Goal: Task Accomplishment & Management: Use online tool/utility

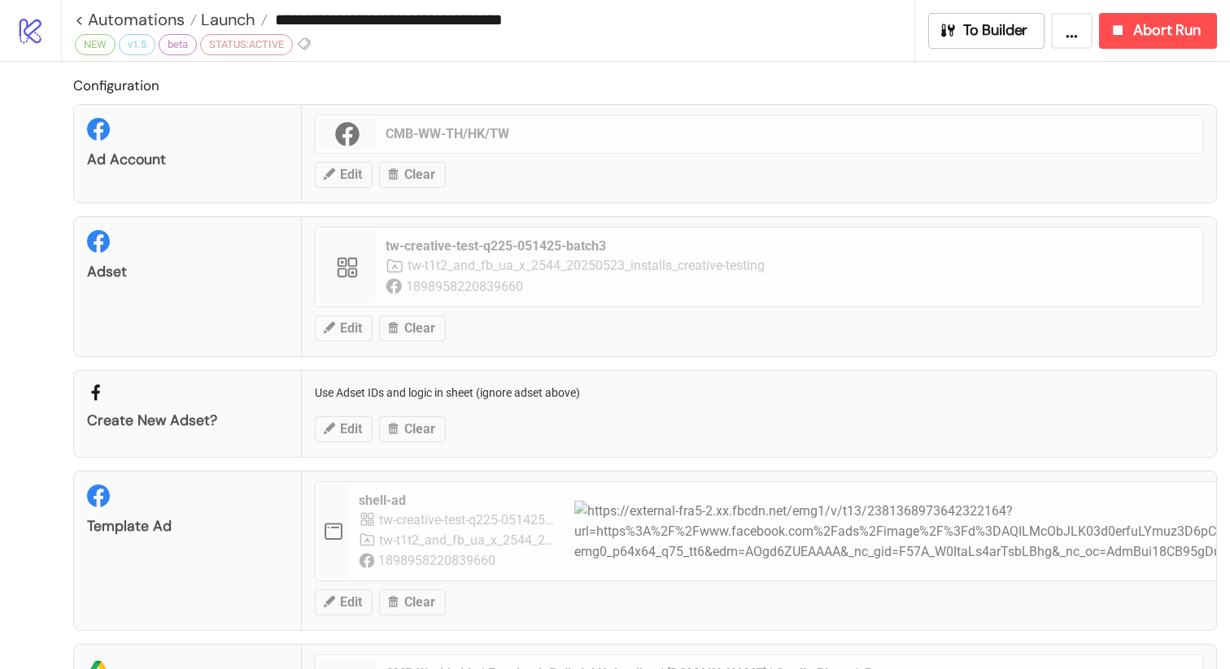
scroll to position [462, 0]
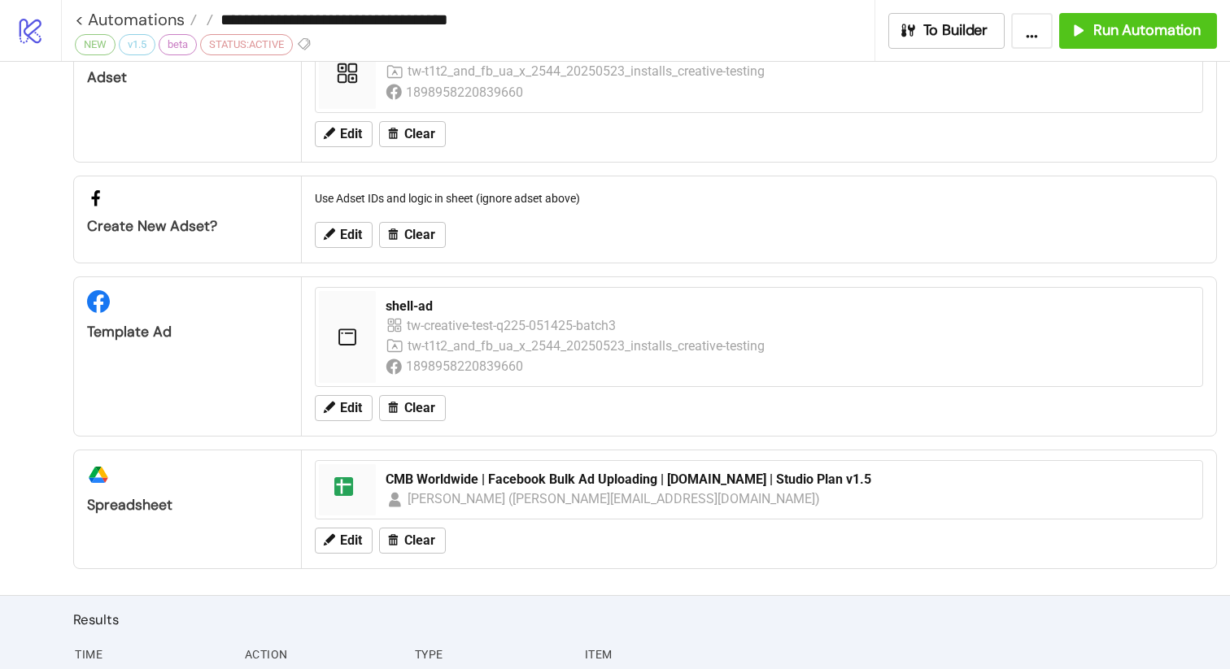
scroll to position [494, 0]
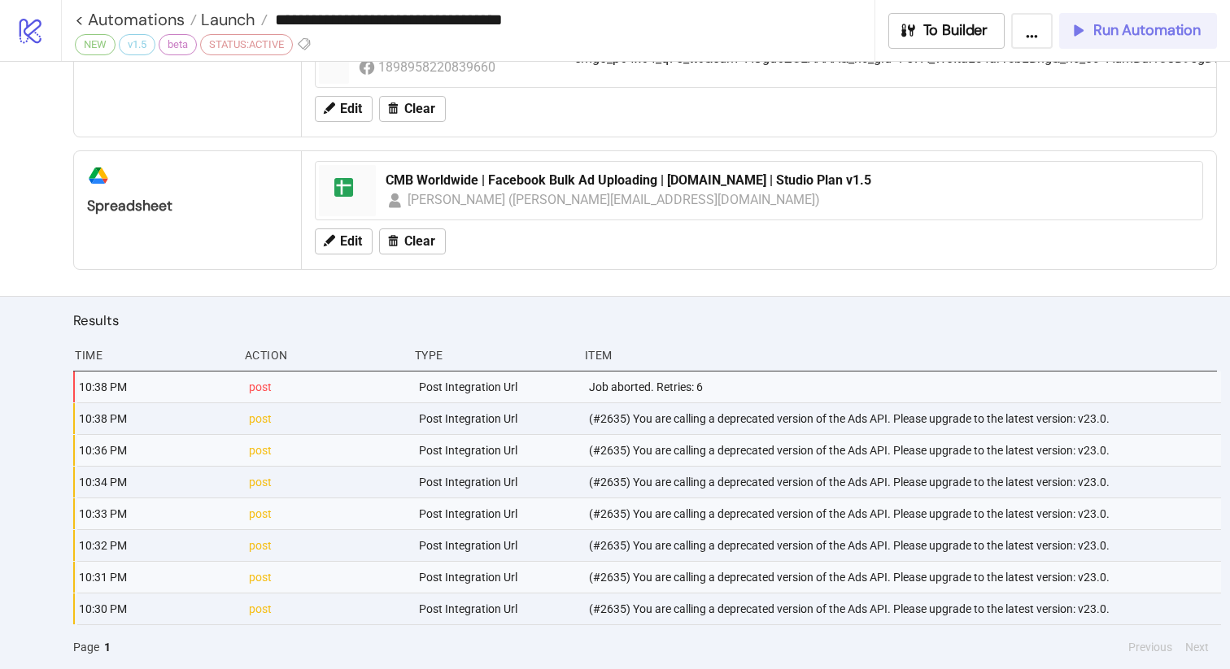
click at [1148, 29] on span "Run Automation" at bounding box center [1146, 30] width 107 height 19
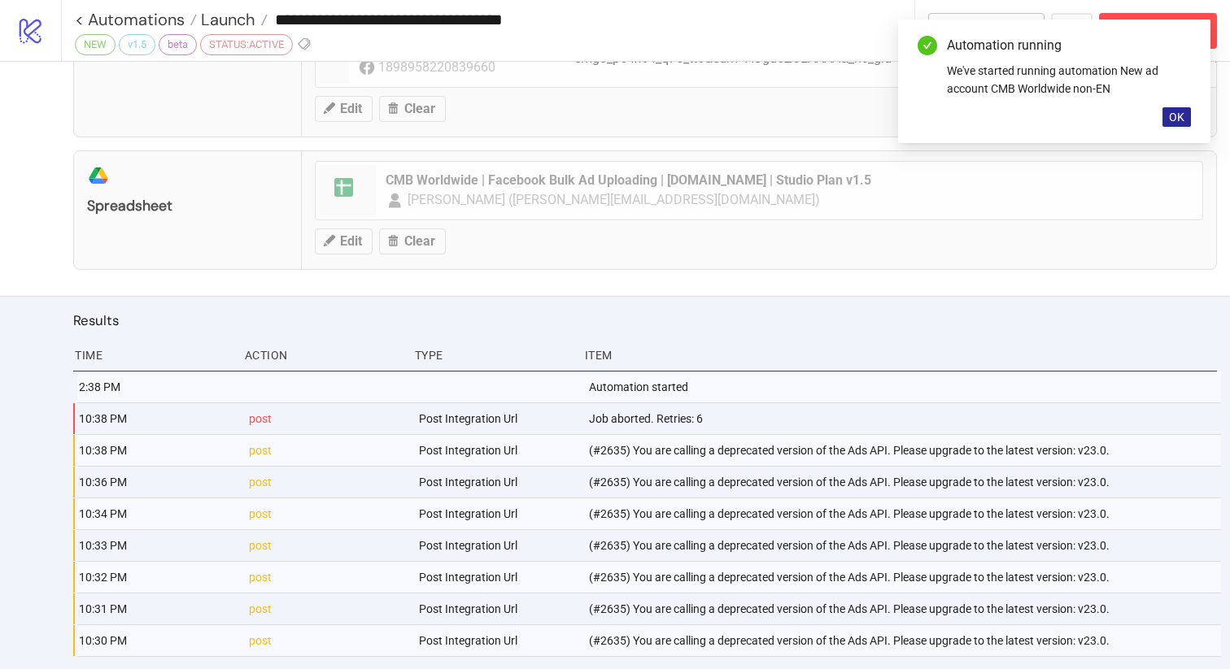
click at [1182, 120] on span "OK" at bounding box center [1176, 117] width 15 height 13
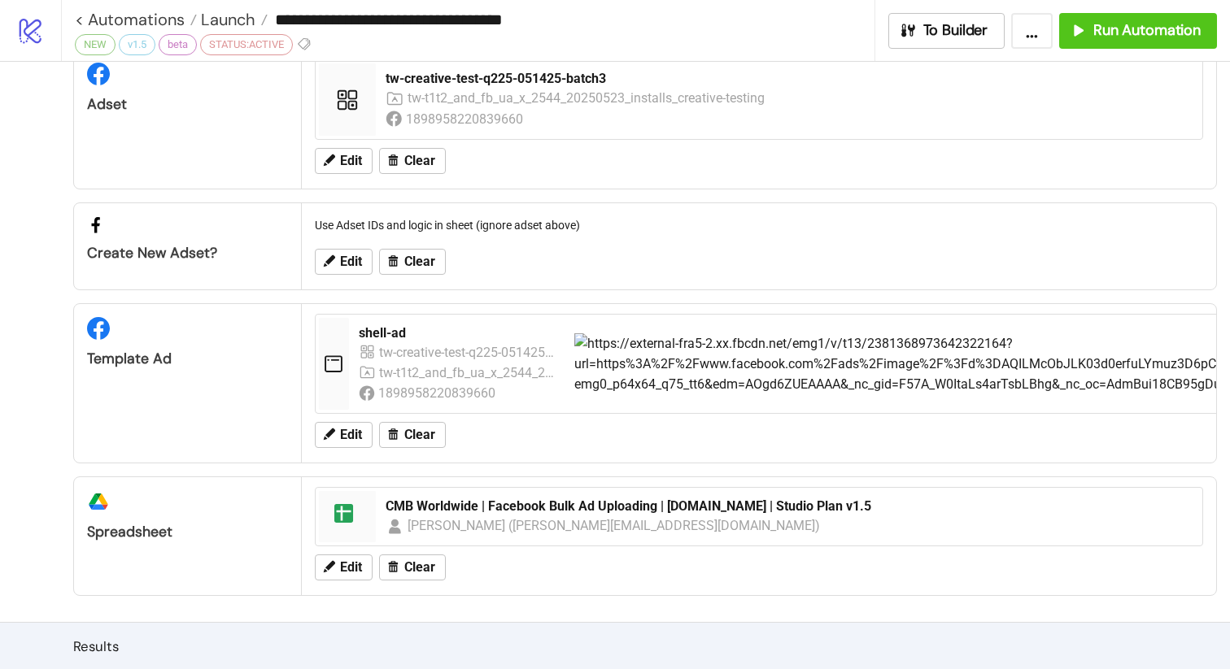
scroll to position [390, 0]
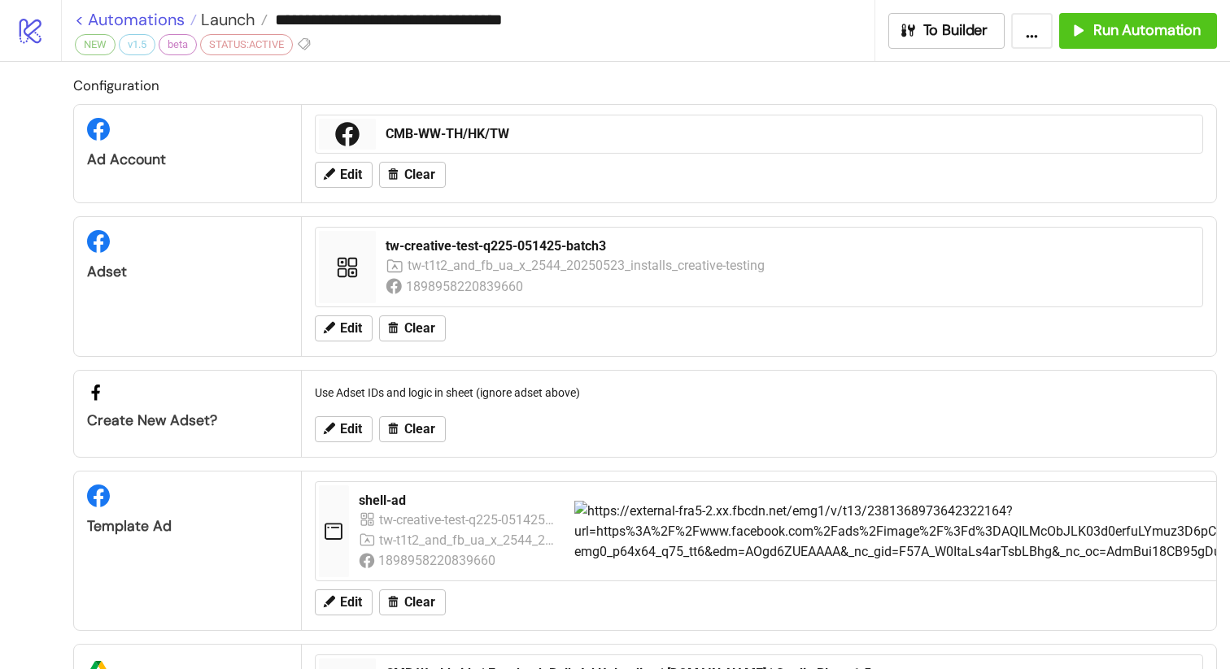
click at [82, 19] on link "< Automations" at bounding box center [136, 19] width 122 height 16
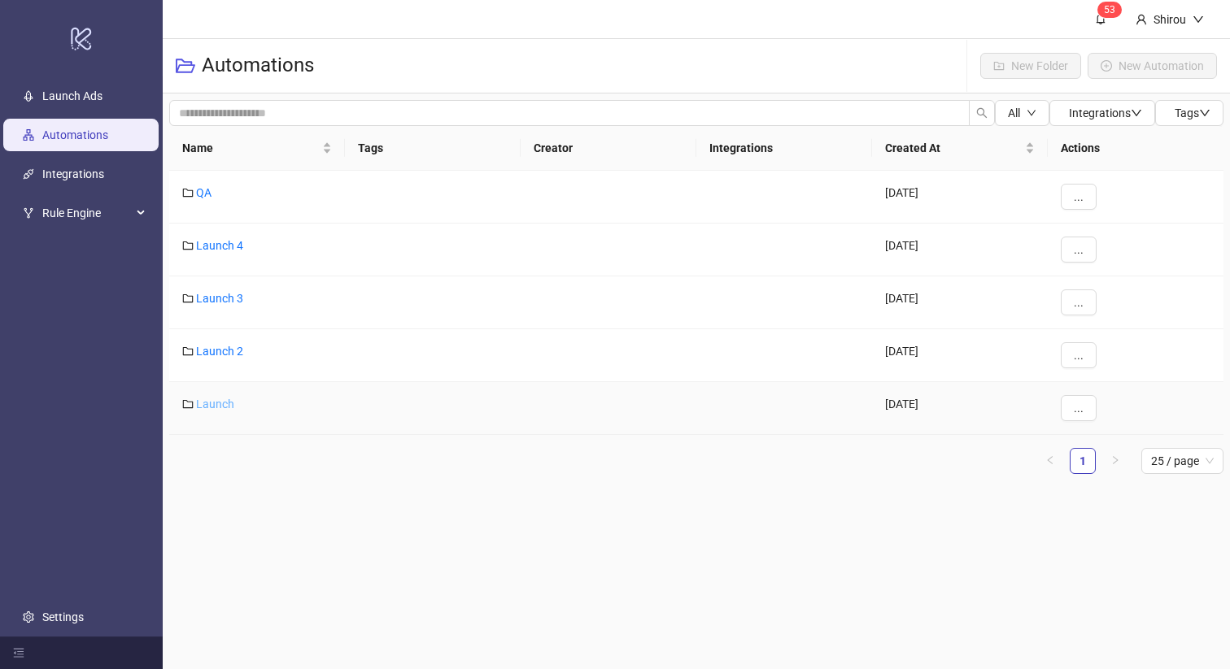
click at [213, 403] on link "Launch" at bounding box center [215, 404] width 38 height 13
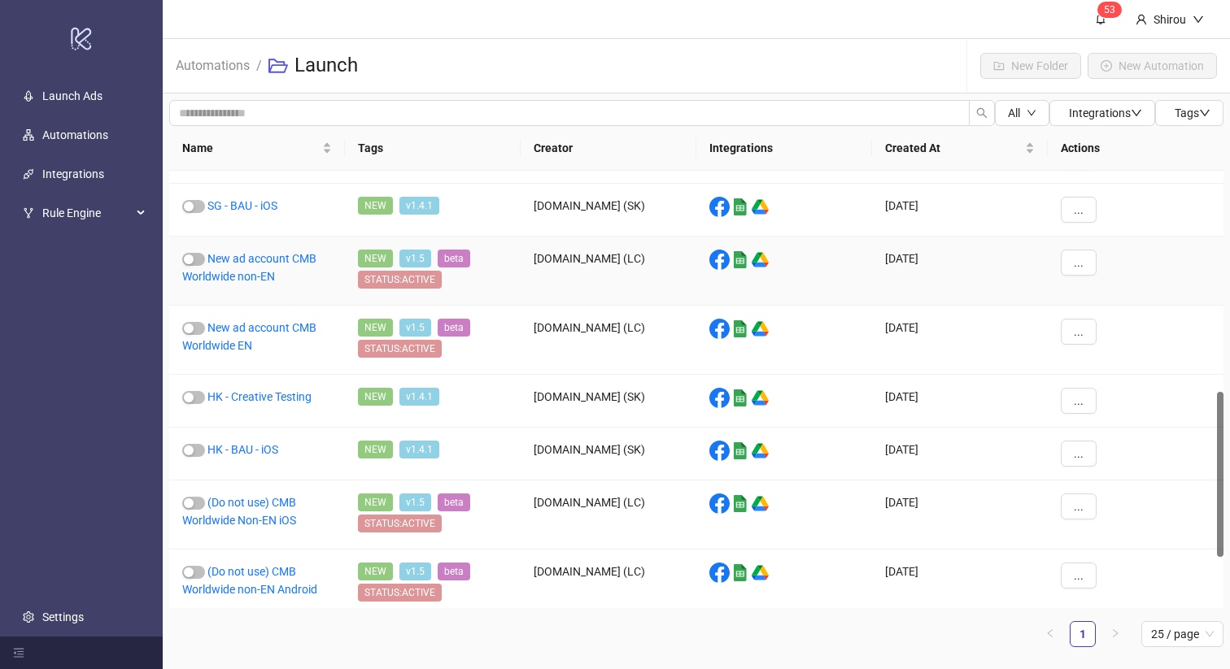
scroll to position [581, 0]
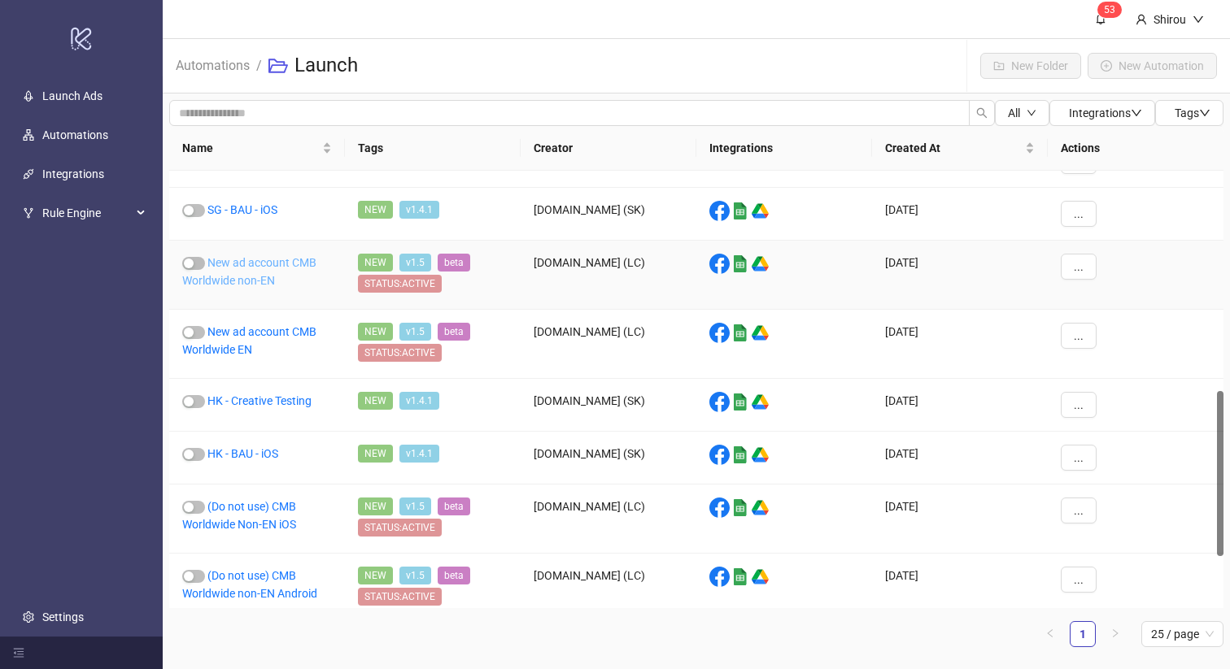
click at [272, 268] on link "New ad account CMB Worldwide non-EN" at bounding box center [249, 271] width 134 height 31
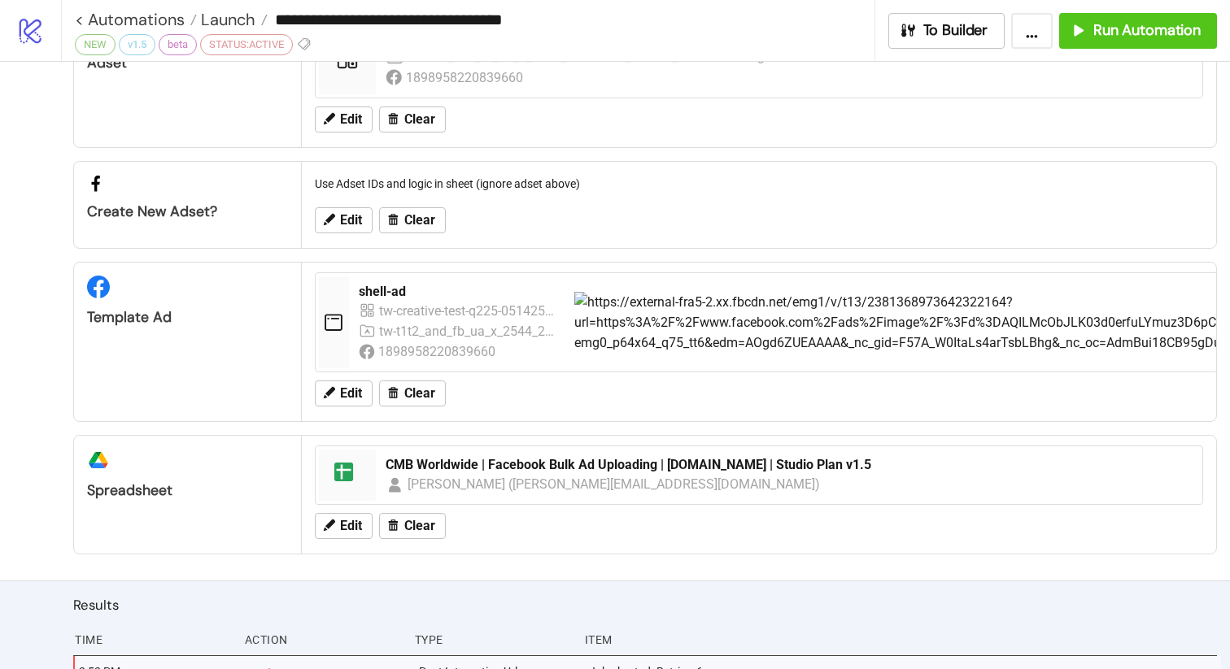
scroll to position [494, 0]
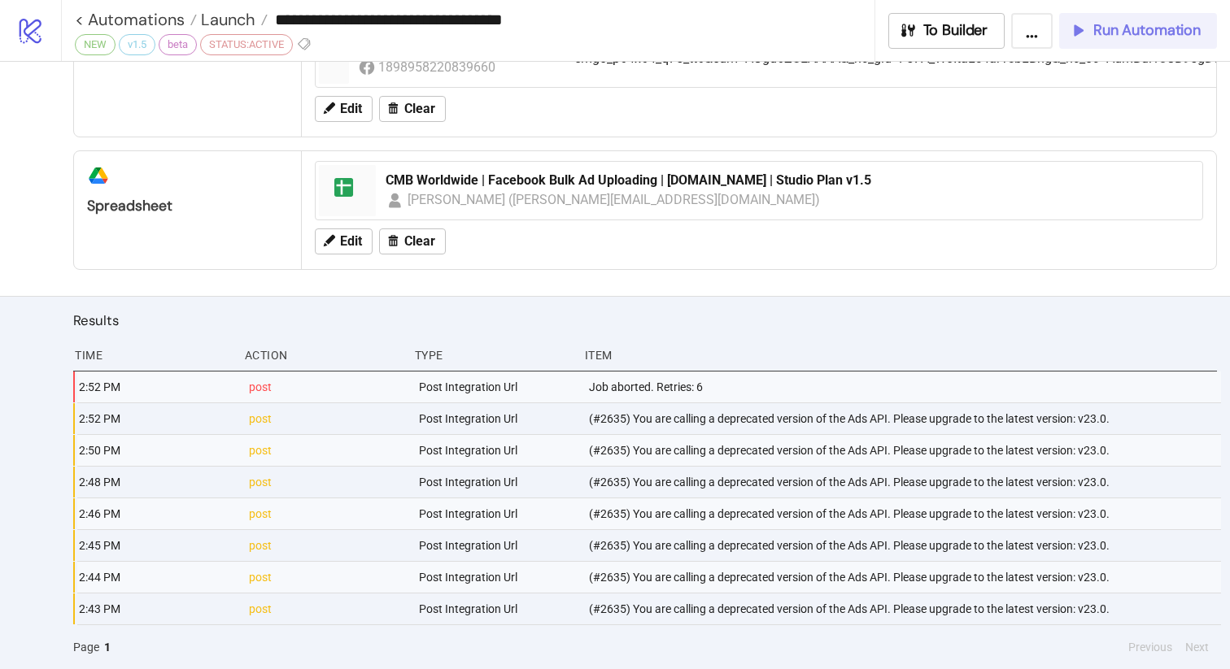
click at [1126, 39] on span "Run Automation" at bounding box center [1146, 30] width 107 height 19
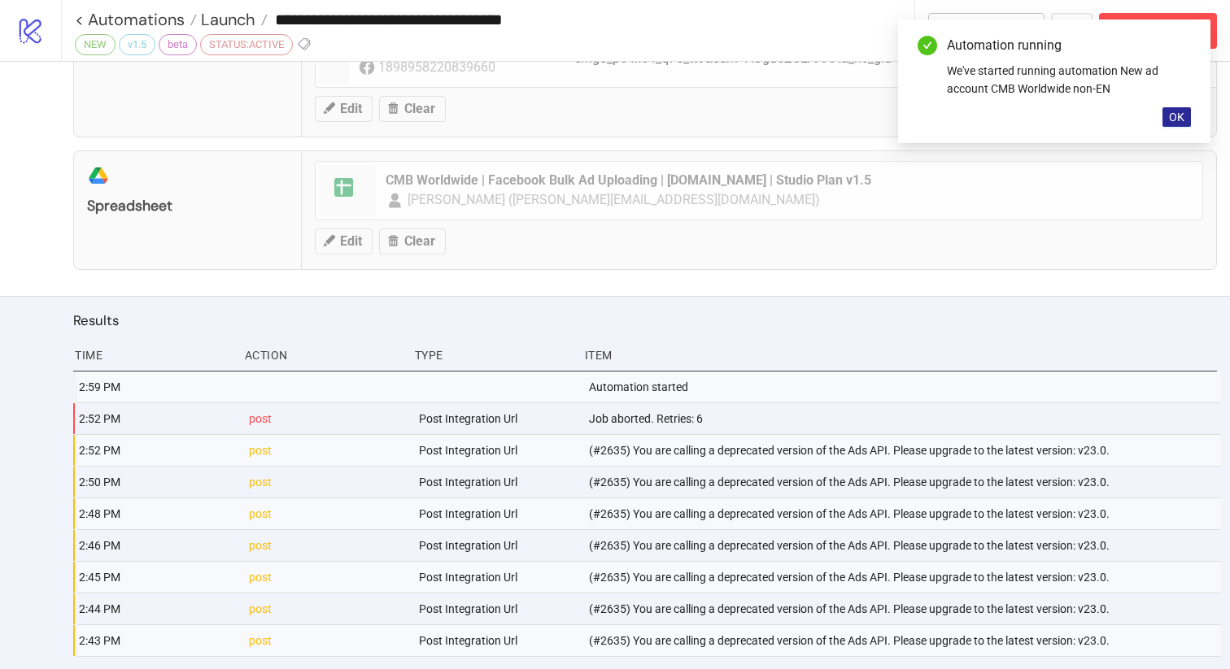
click at [1178, 120] on span "OK" at bounding box center [1176, 117] width 15 height 13
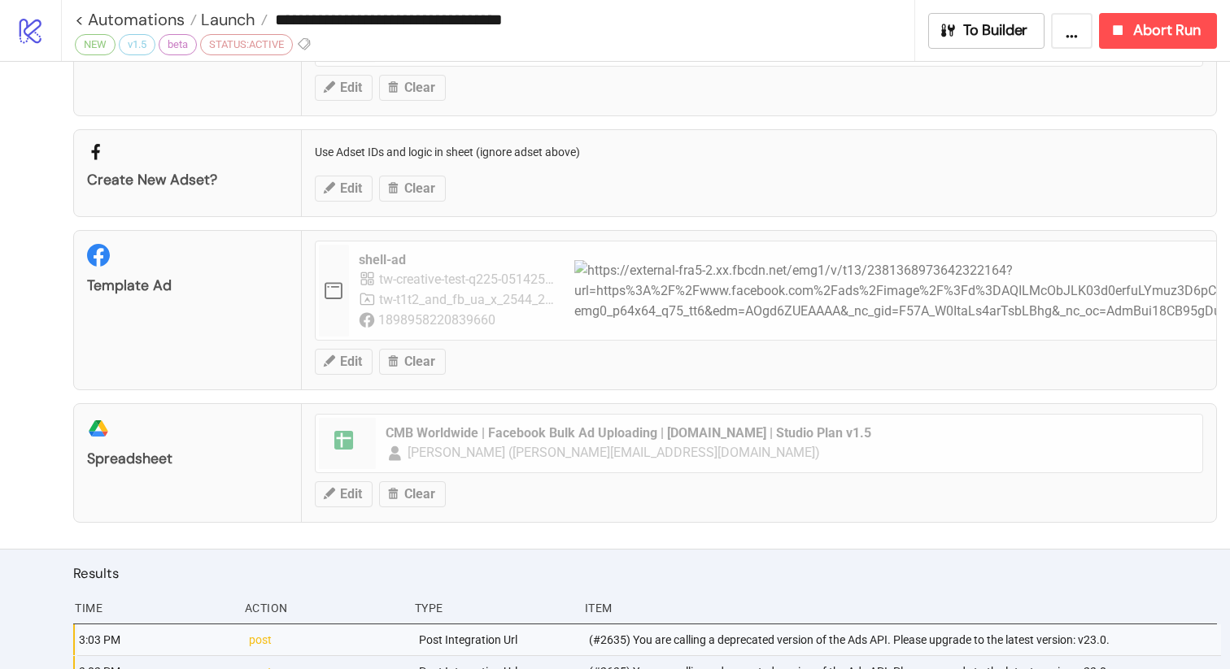
scroll to position [0, 0]
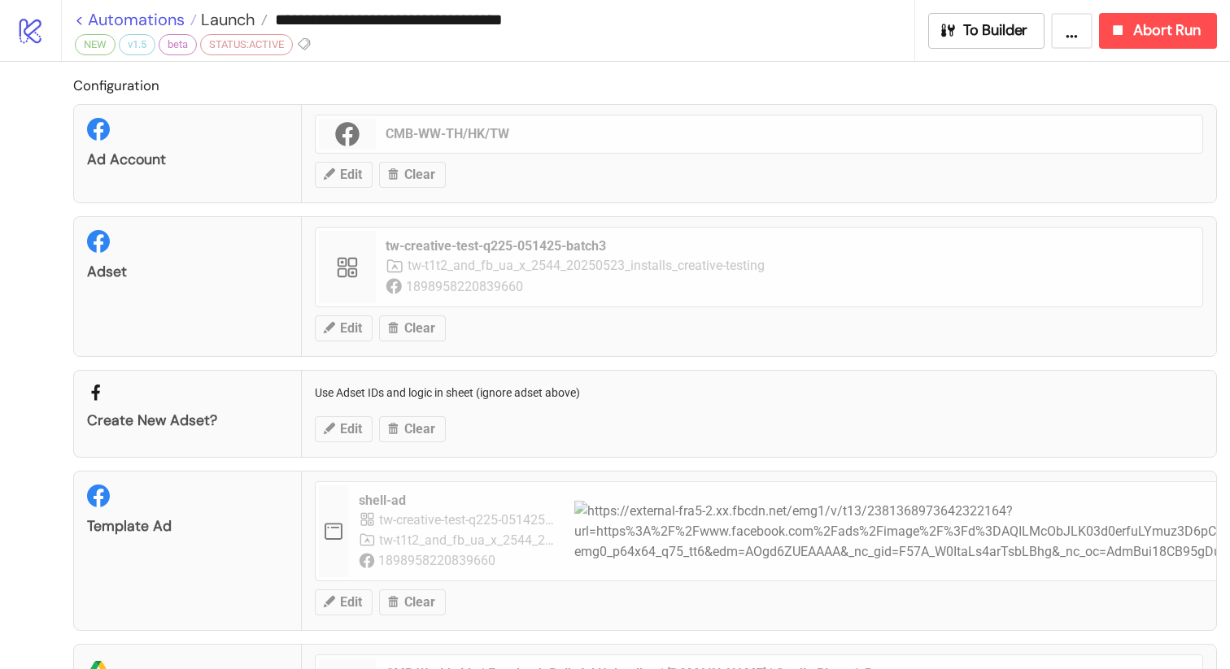
click at [79, 20] on link "< Automations" at bounding box center [136, 19] width 122 height 16
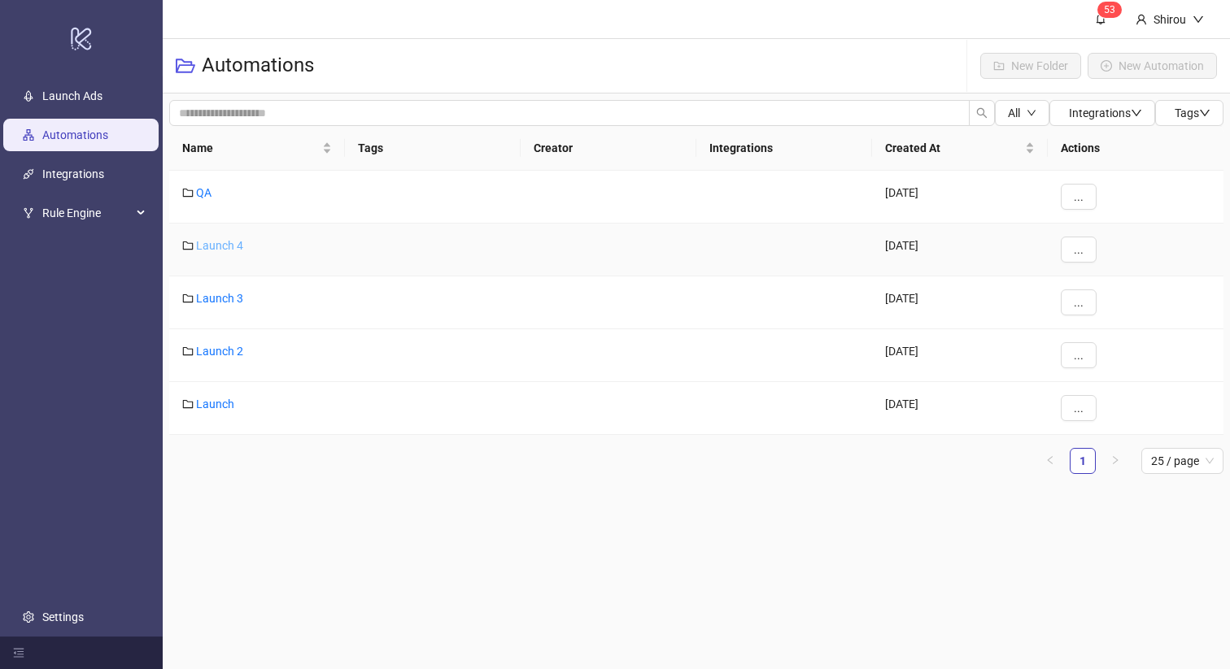
click at [216, 247] on link "Launch 4" at bounding box center [219, 245] width 47 height 13
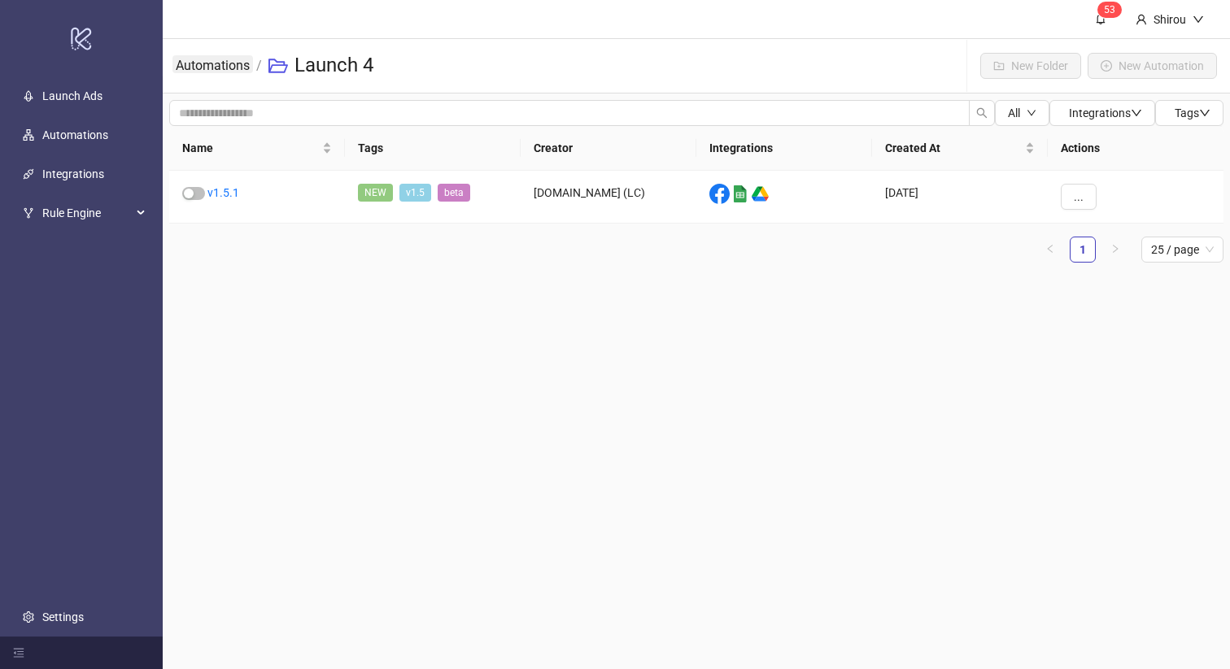
click at [196, 60] on link "Automations" at bounding box center [212, 64] width 81 height 18
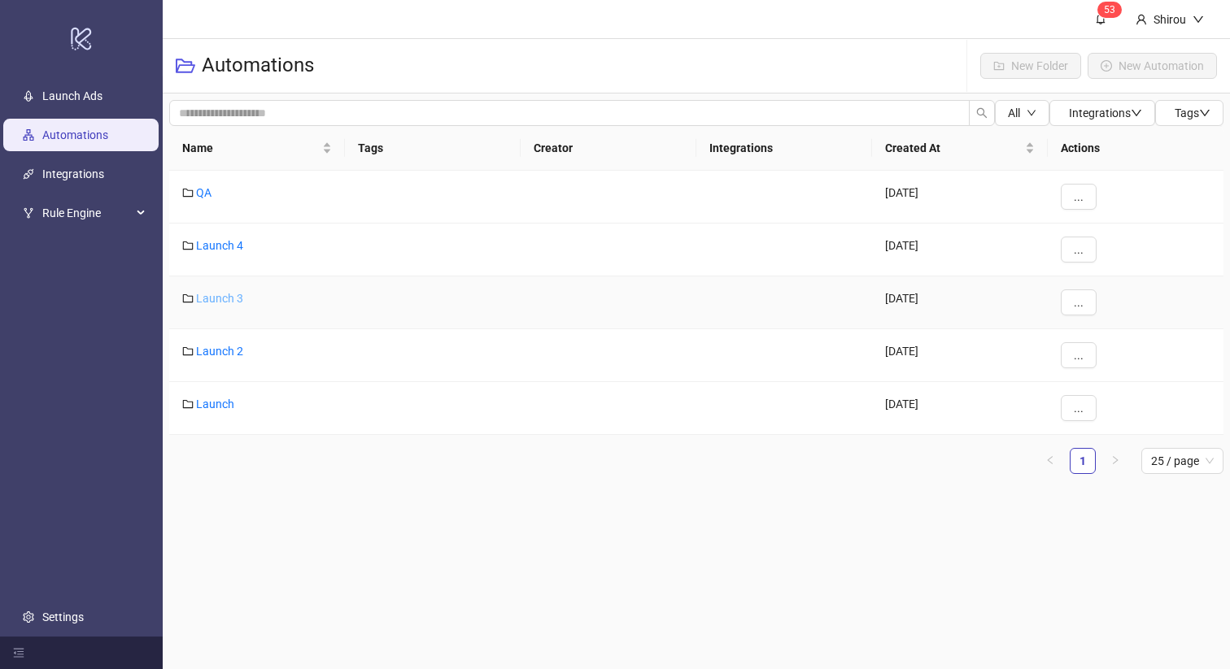
click at [207, 292] on link "Launch 3" at bounding box center [219, 298] width 47 height 13
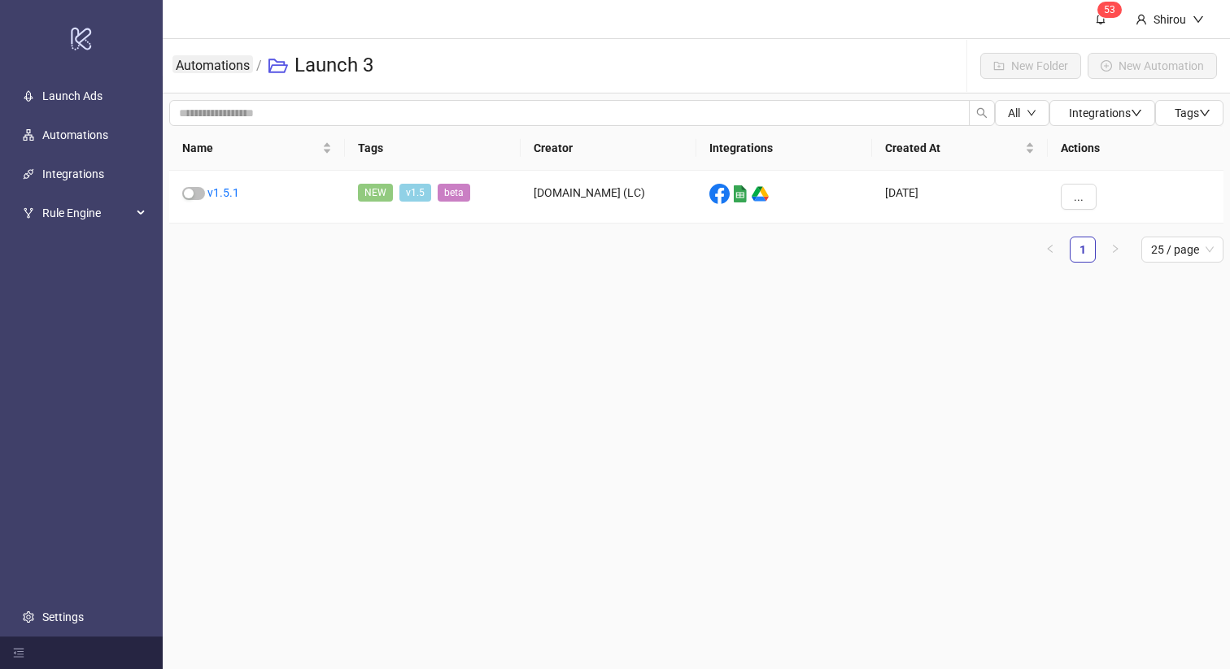
click at [230, 61] on link "Automations" at bounding box center [212, 64] width 81 height 18
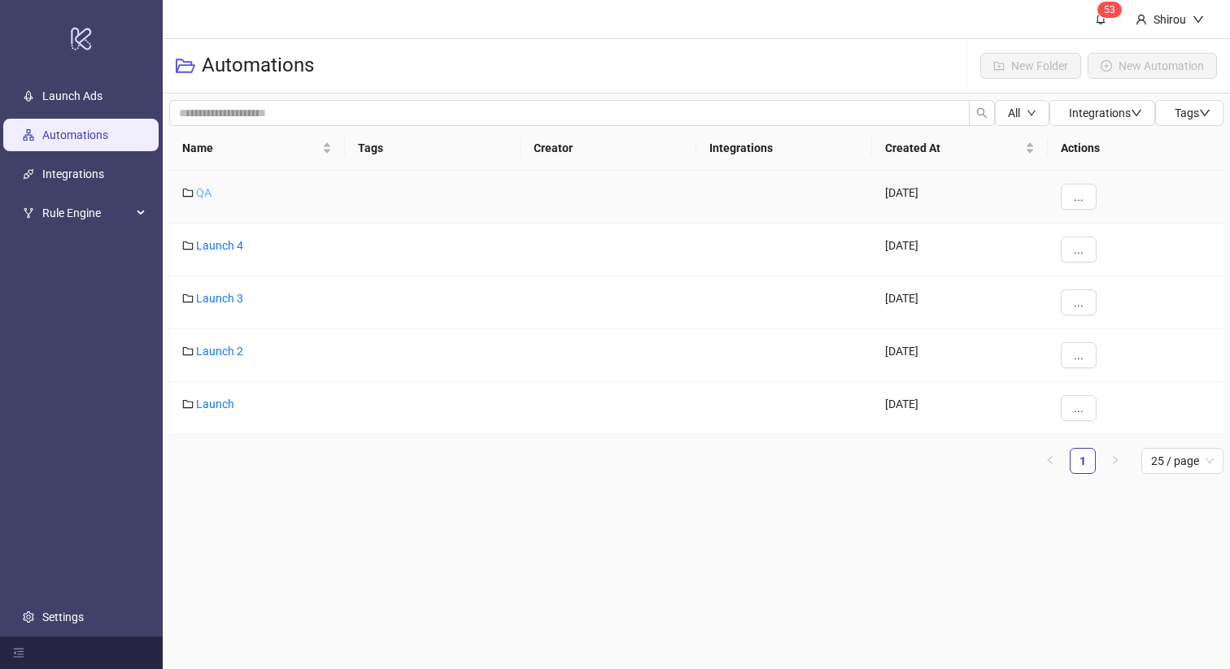
click at [201, 196] on link "QA" at bounding box center [203, 192] width 15 height 13
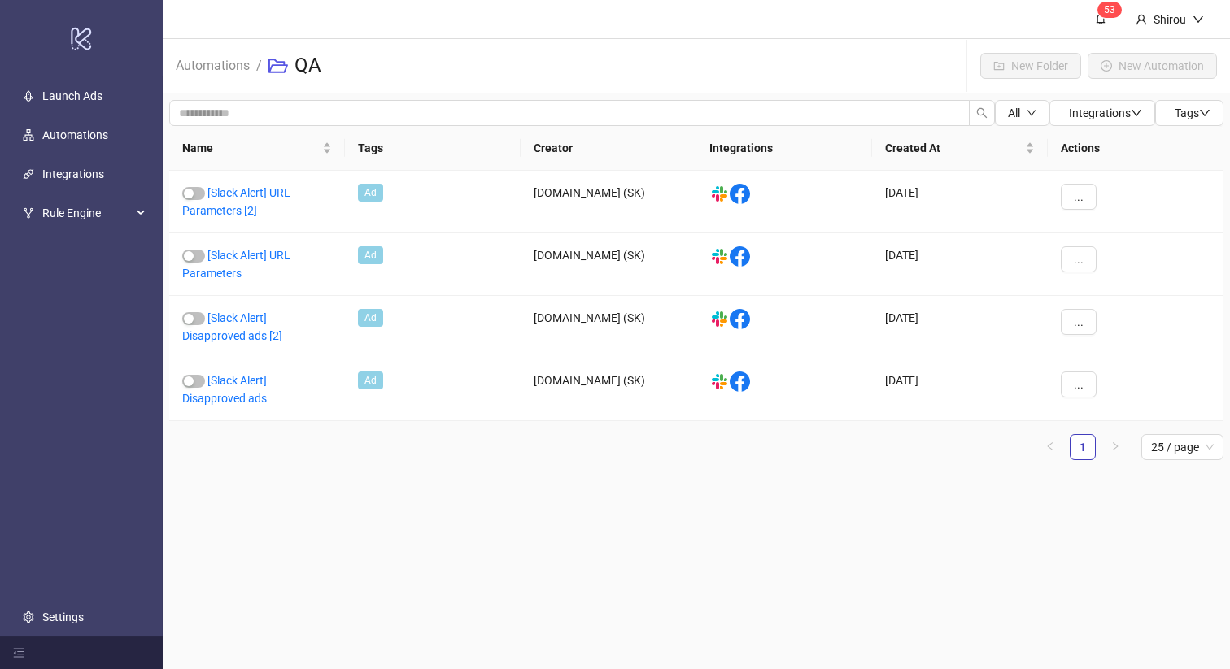
click at [199, 75] on span "Automations" at bounding box center [213, 65] width 74 height 20
click at [208, 68] on link "Automations" at bounding box center [212, 64] width 81 height 18
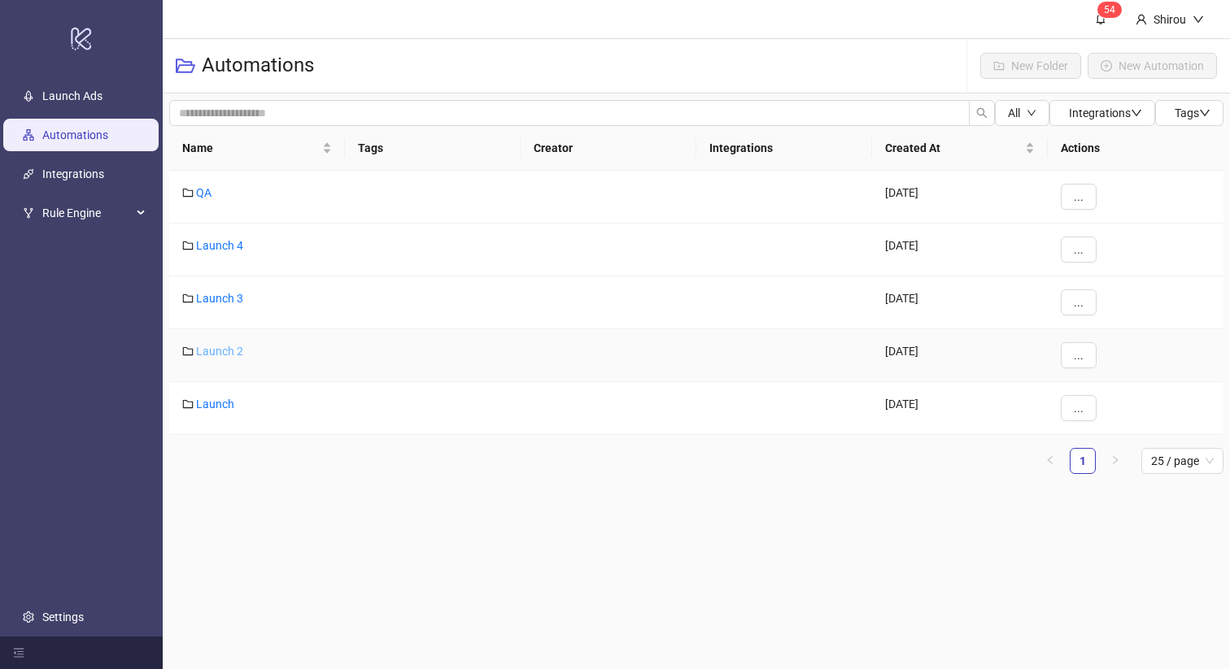
click at [203, 350] on link "Launch 2" at bounding box center [219, 351] width 47 height 13
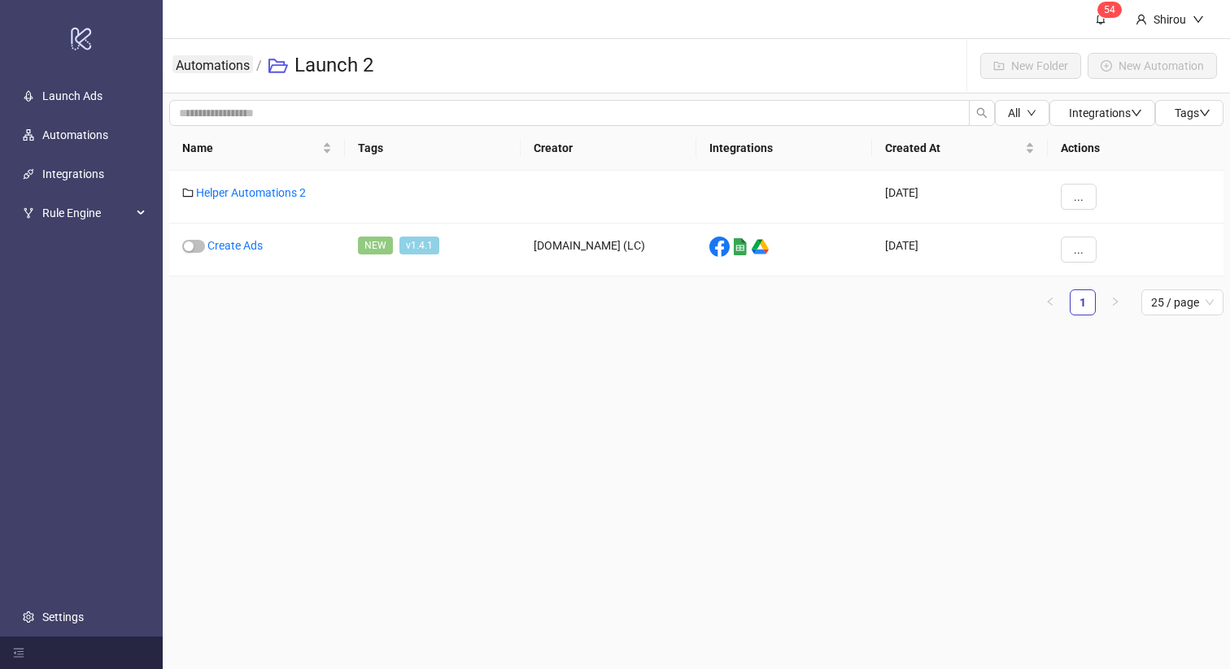
click at [215, 68] on link "Automations" at bounding box center [212, 64] width 81 height 18
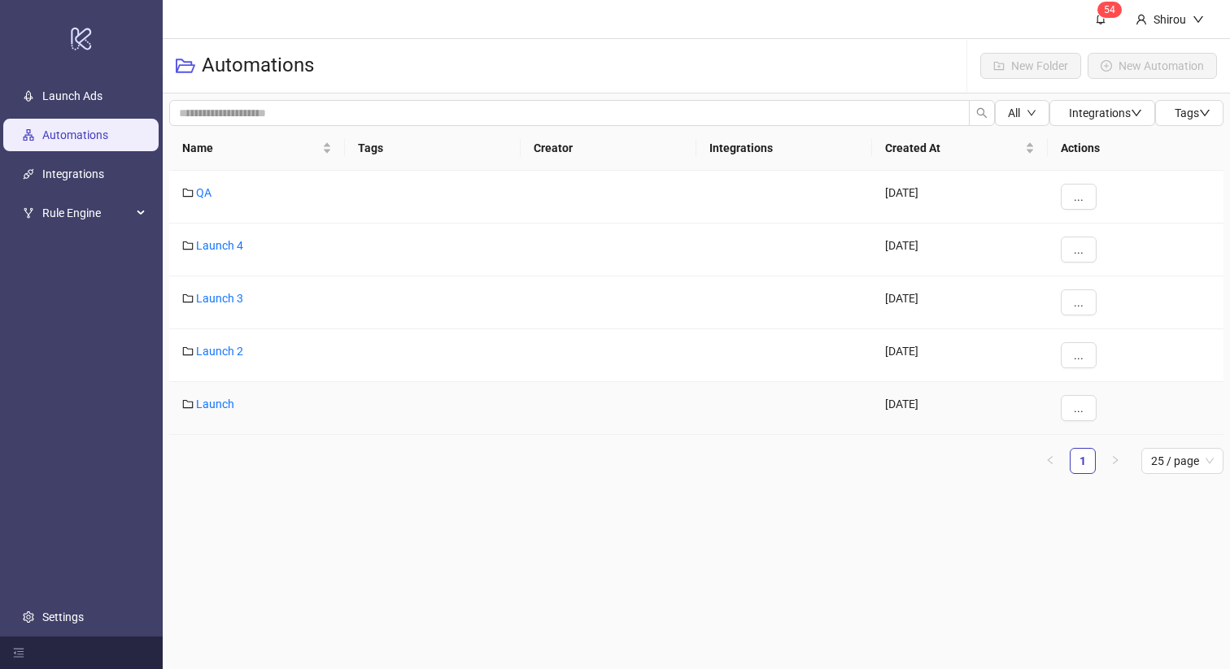
click at [211, 390] on div "Launch" at bounding box center [257, 408] width 176 height 53
click at [211, 402] on link "Launch" at bounding box center [215, 404] width 38 height 13
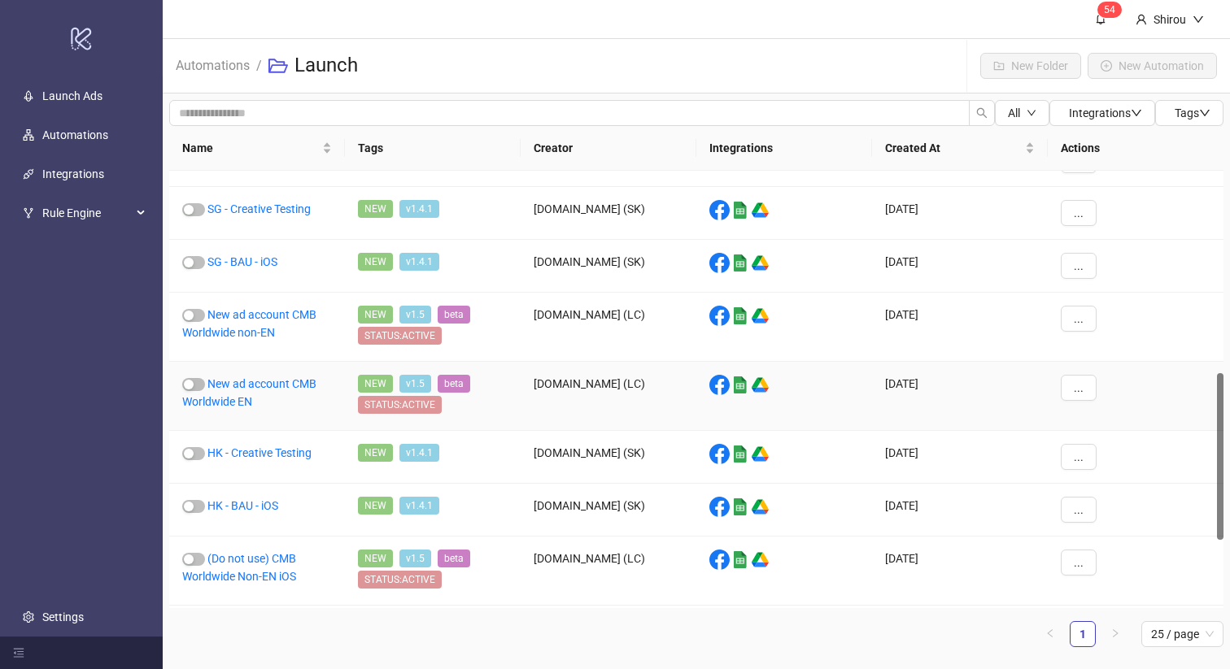
scroll to position [524, 0]
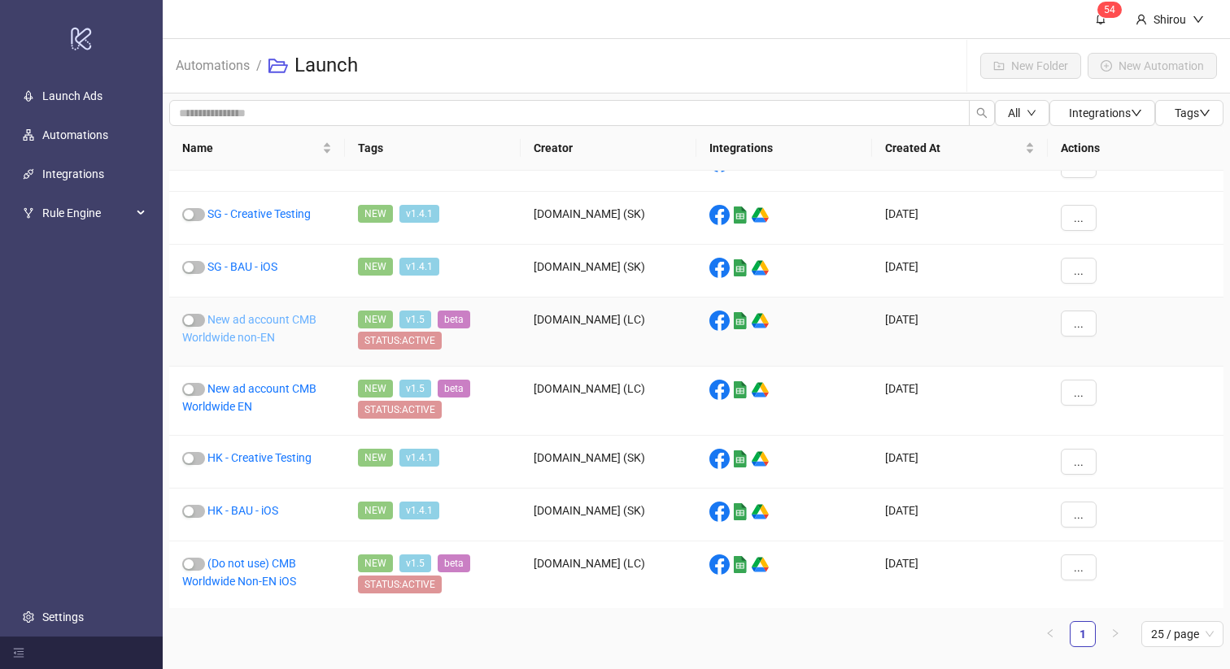
click at [255, 321] on link "New ad account CMB Worldwide non-EN" at bounding box center [249, 328] width 134 height 31
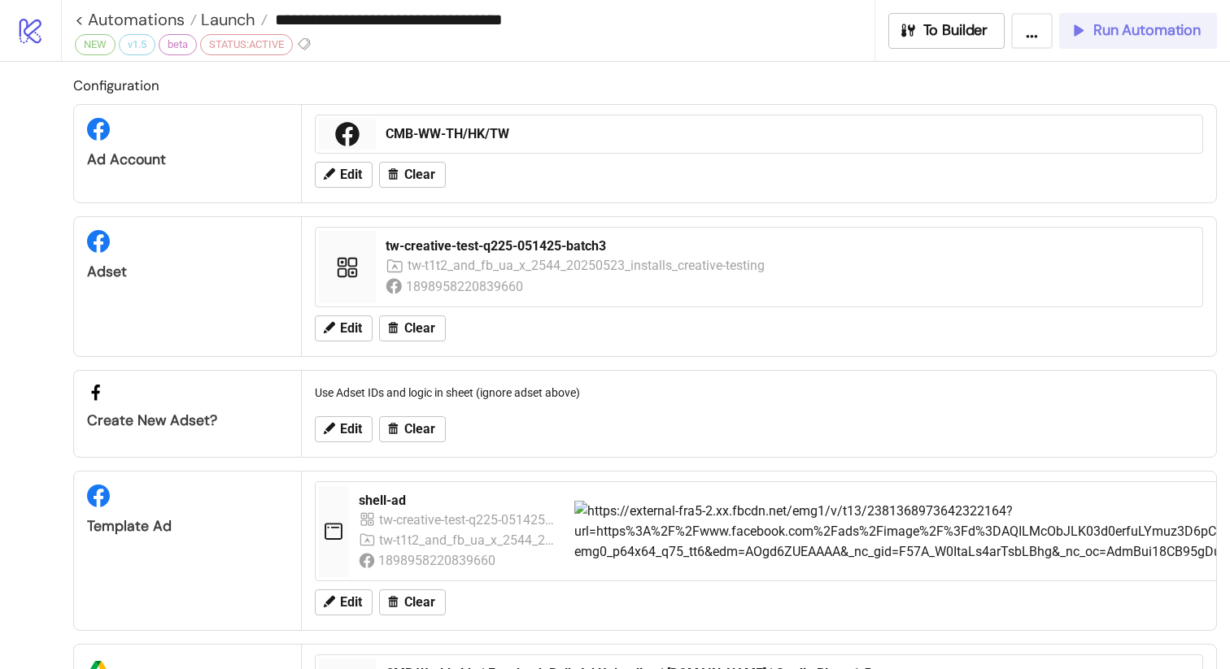
click at [1128, 35] on span "Run Automation" at bounding box center [1146, 30] width 107 height 19
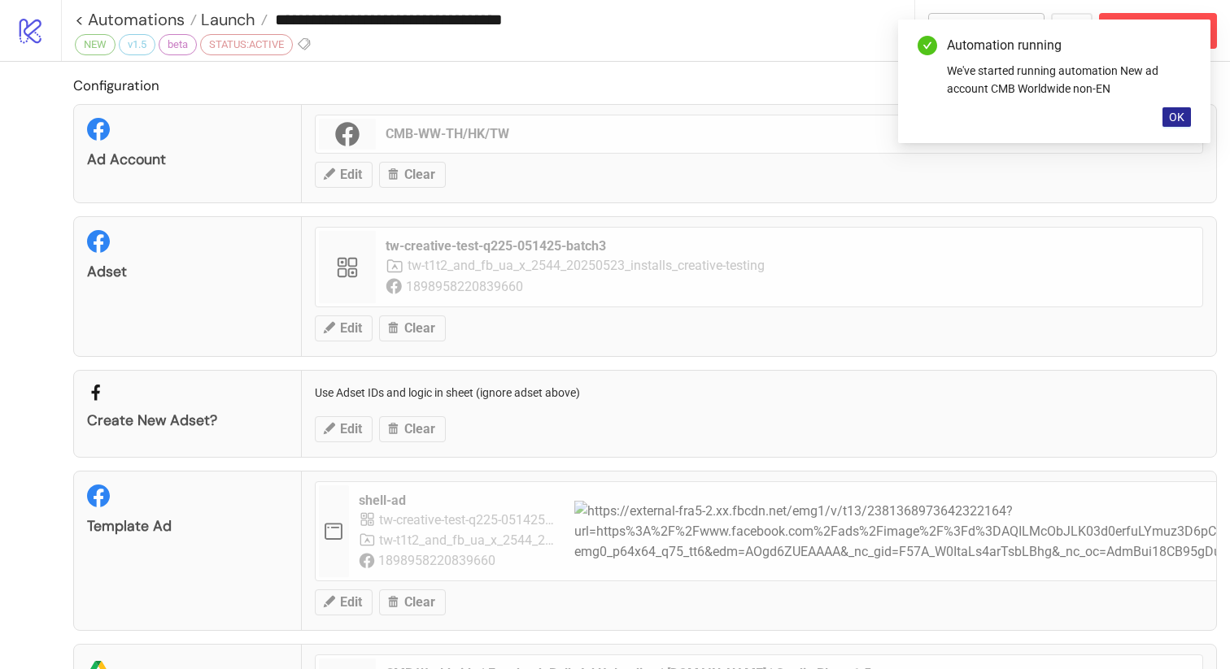
click at [1183, 117] on span "OK" at bounding box center [1176, 117] width 15 height 13
